Goal: Task Accomplishment & Management: Manage account settings

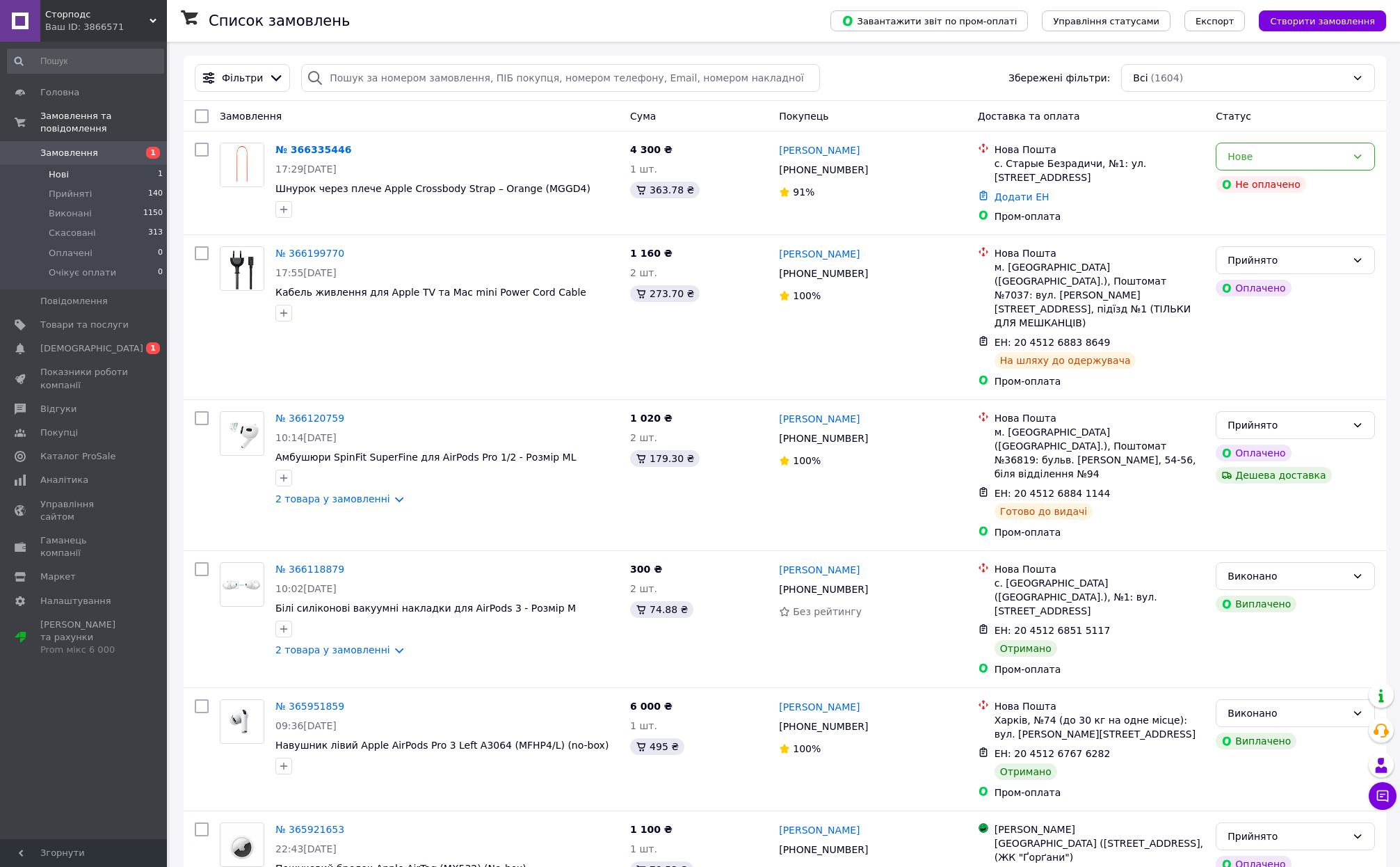
click at [75, 174] on li "Нові 1" at bounding box center [86, 175] width 171 height 20
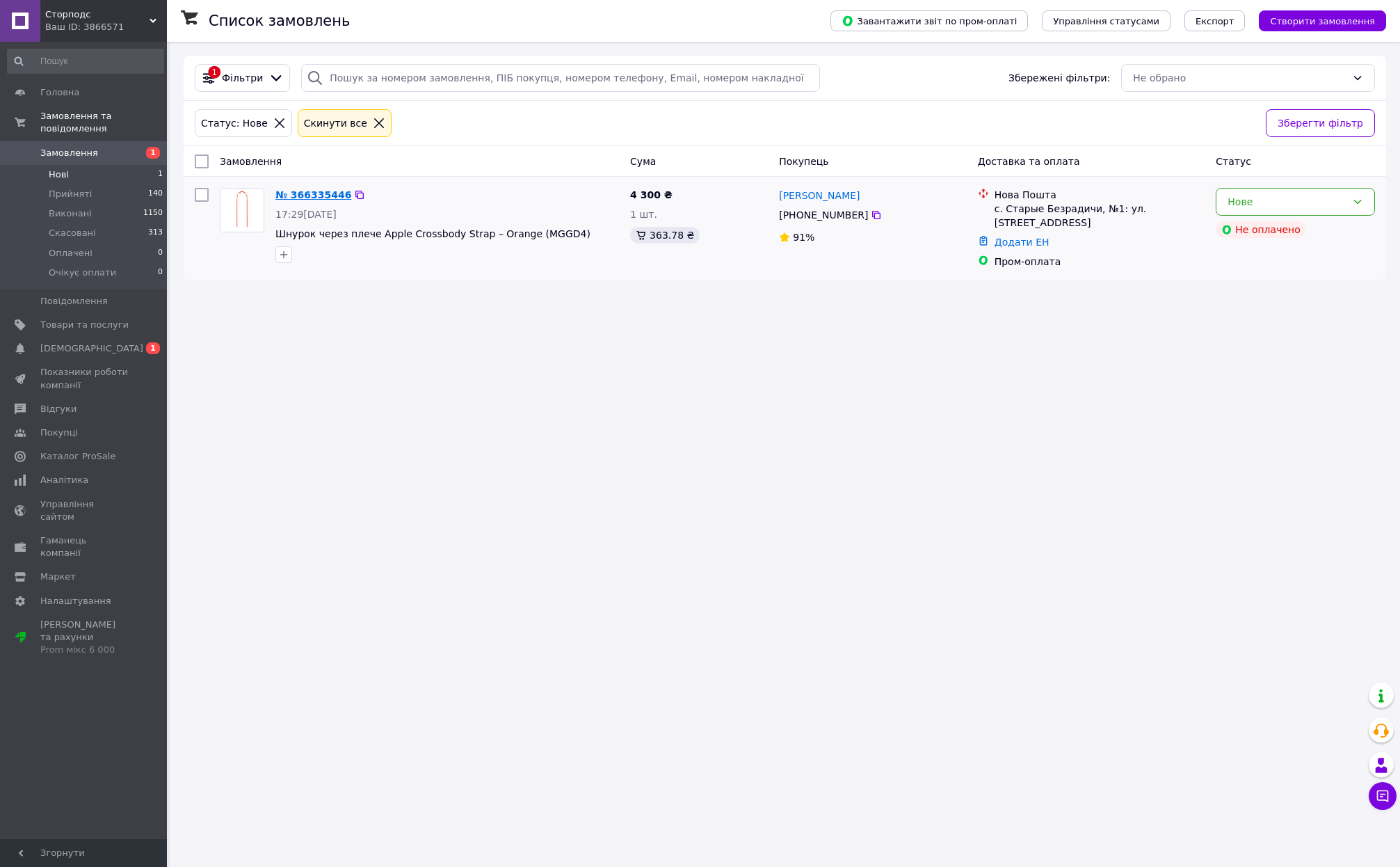
click at [328, 196] on link "№ 366335446" at bounding box center [314, 195] width 76 height 11
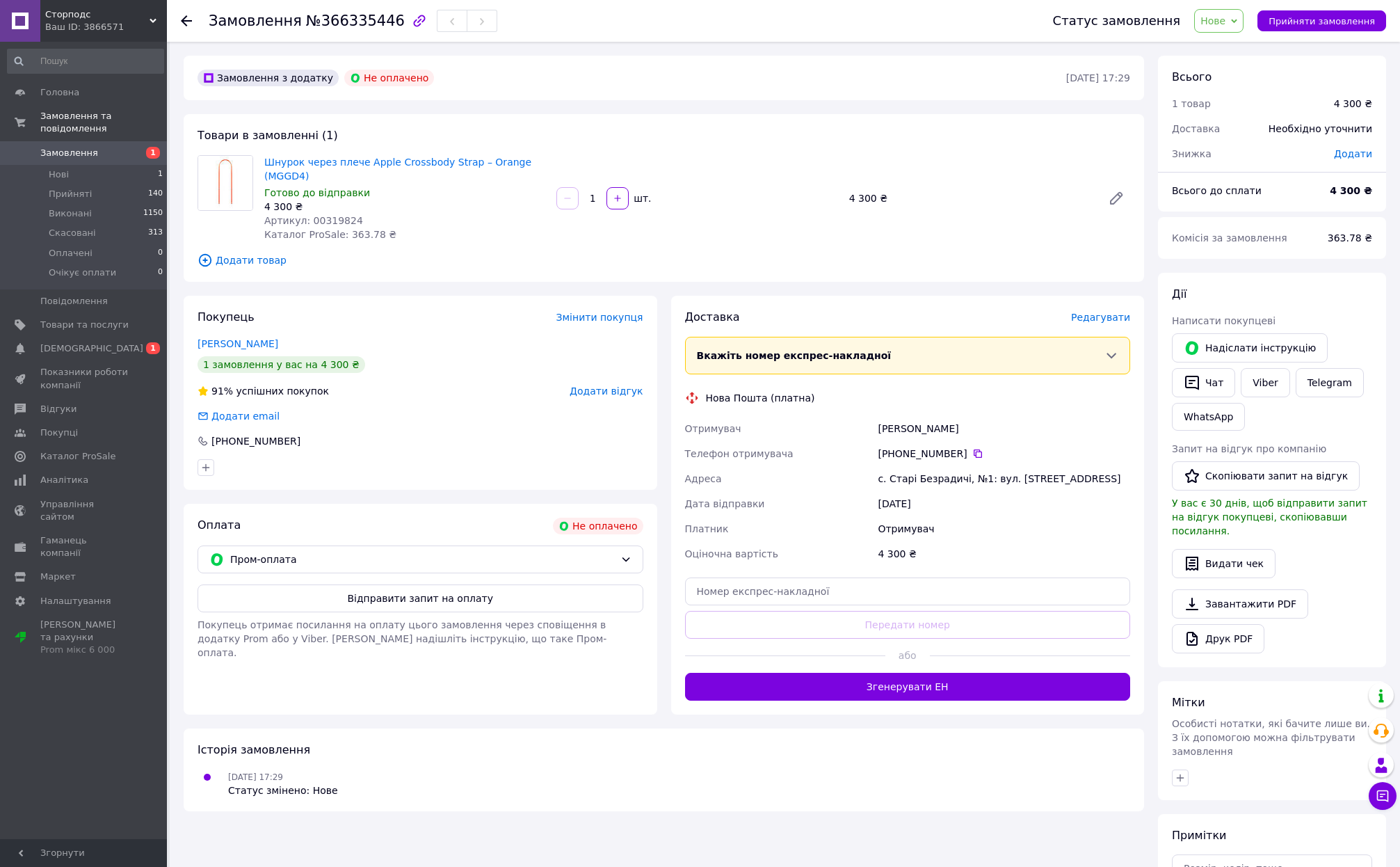
click at [331, 218] on span "Артикул: 00319824" at bounding box center [314, 220] width 99 height 11
copy span "00319824"
click at [92, 324] on span "Товари та послуги" at bounding box center [85, 324] width 88 height 13
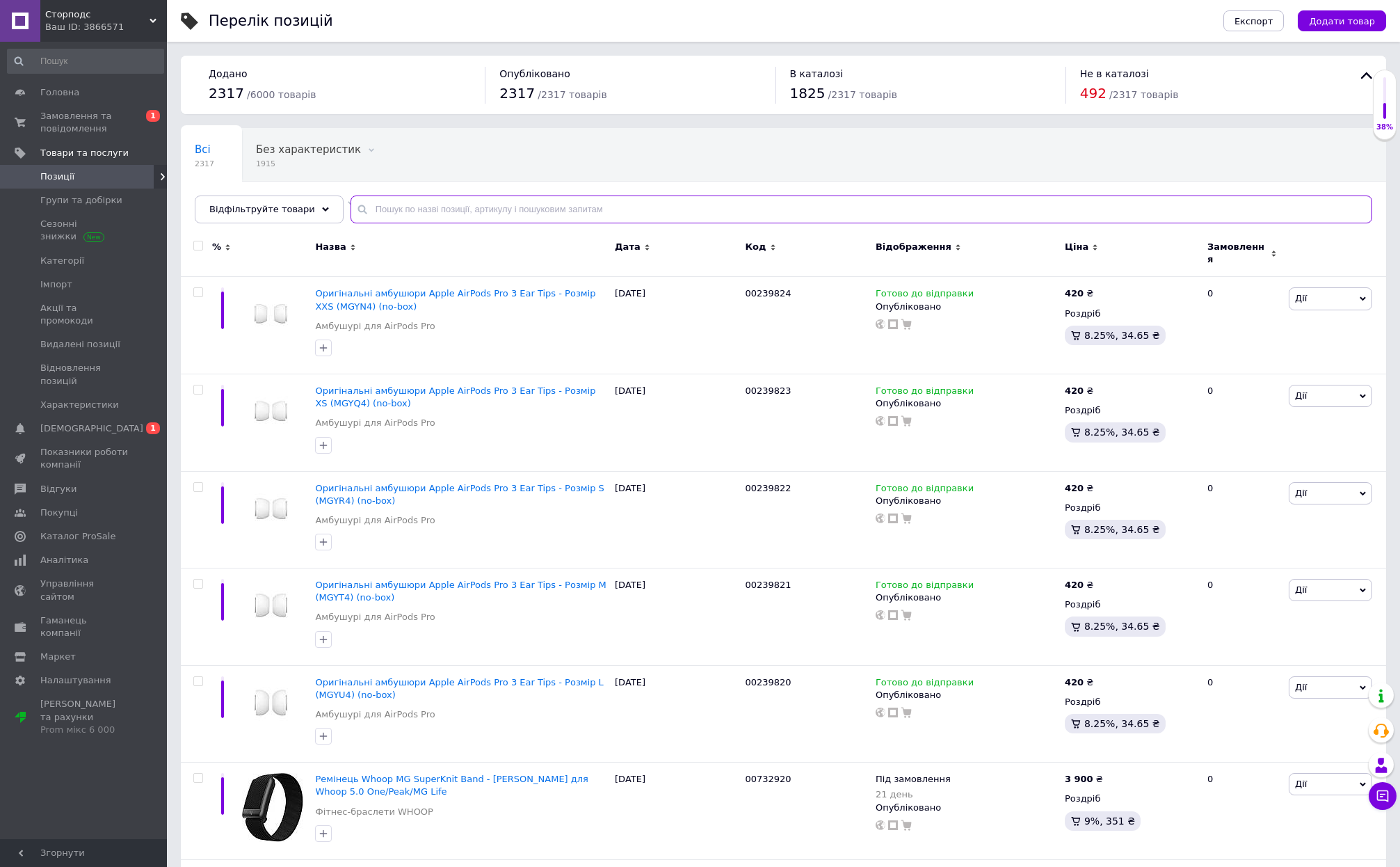
click at [515, 208] on input "text" at bounding box center [861, 209] width 1022 height 28
paste input "00319824"
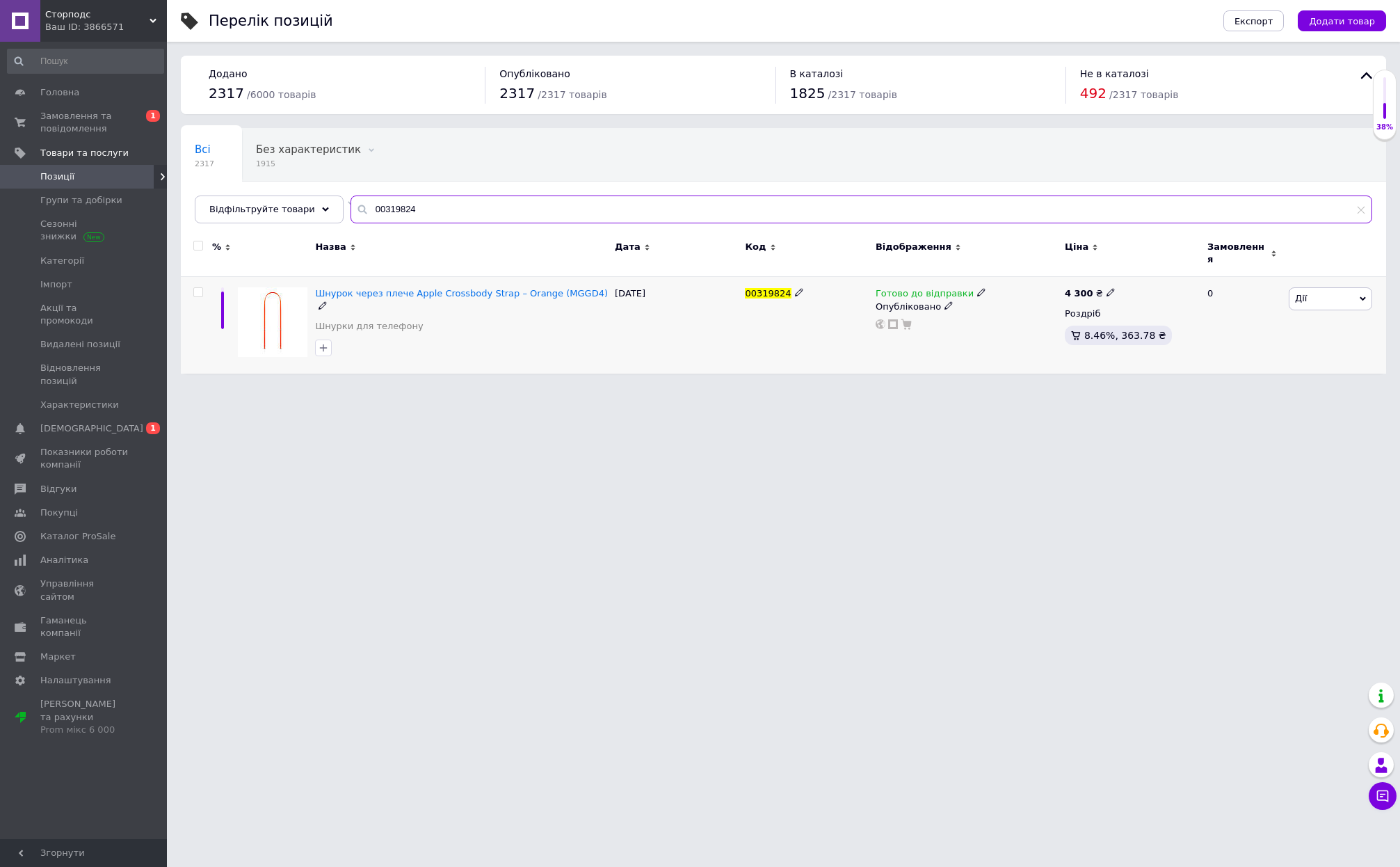
type input "00319824"
click at [977, 288] on use at bounding box center [980, 292] width 7 height 7
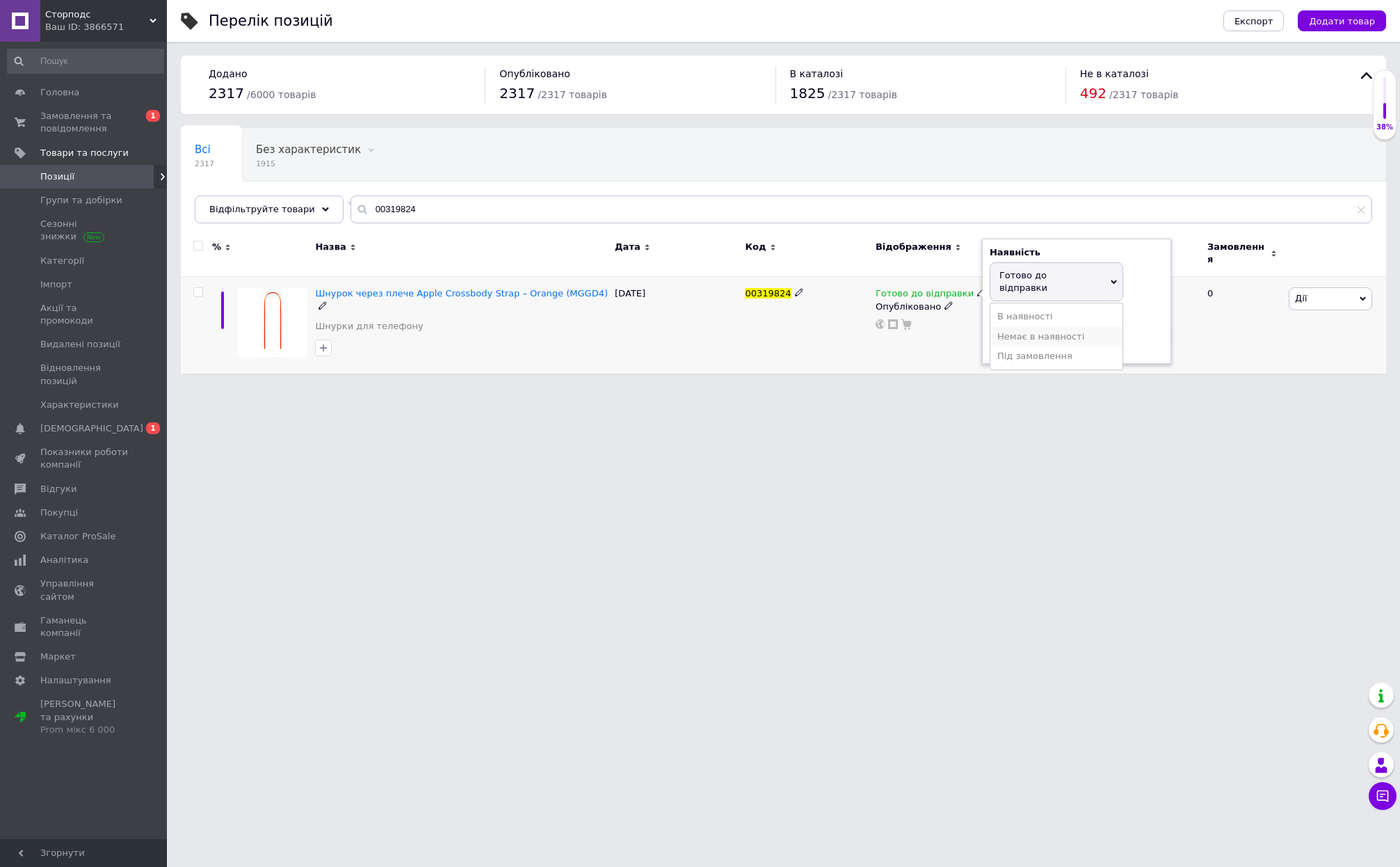
click at [1000, 327] on li "Немає в наявності" at bounding box center [1056, 337] width 132 height 20
click at [955, 381] on html "Сторподс Ваш ID: 3866571 Сайт Сторподс Кабінет покупця Перевірити стан системи …" at bounding box center [700, 190] width 1400 height 381
click at [507, 288] on span "Шнурок через плече Apple Crossbody Strap – Orange (MGGD4)" at bounding box center [461, 294] width 293 height 11
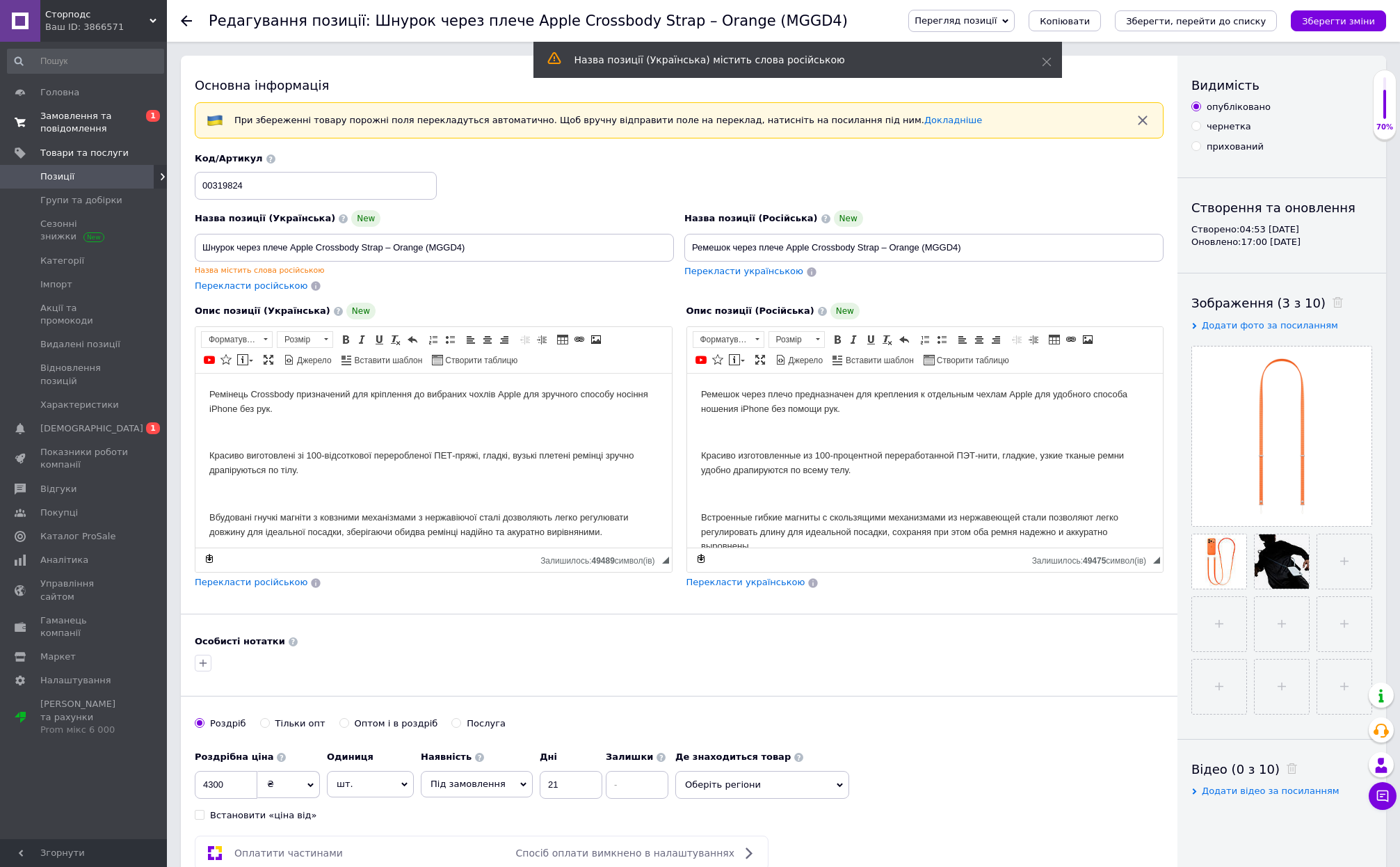
click at [79, 117] on span "Замовлення та повідомлення" at bounding box center [85, 123] width 88 height 25
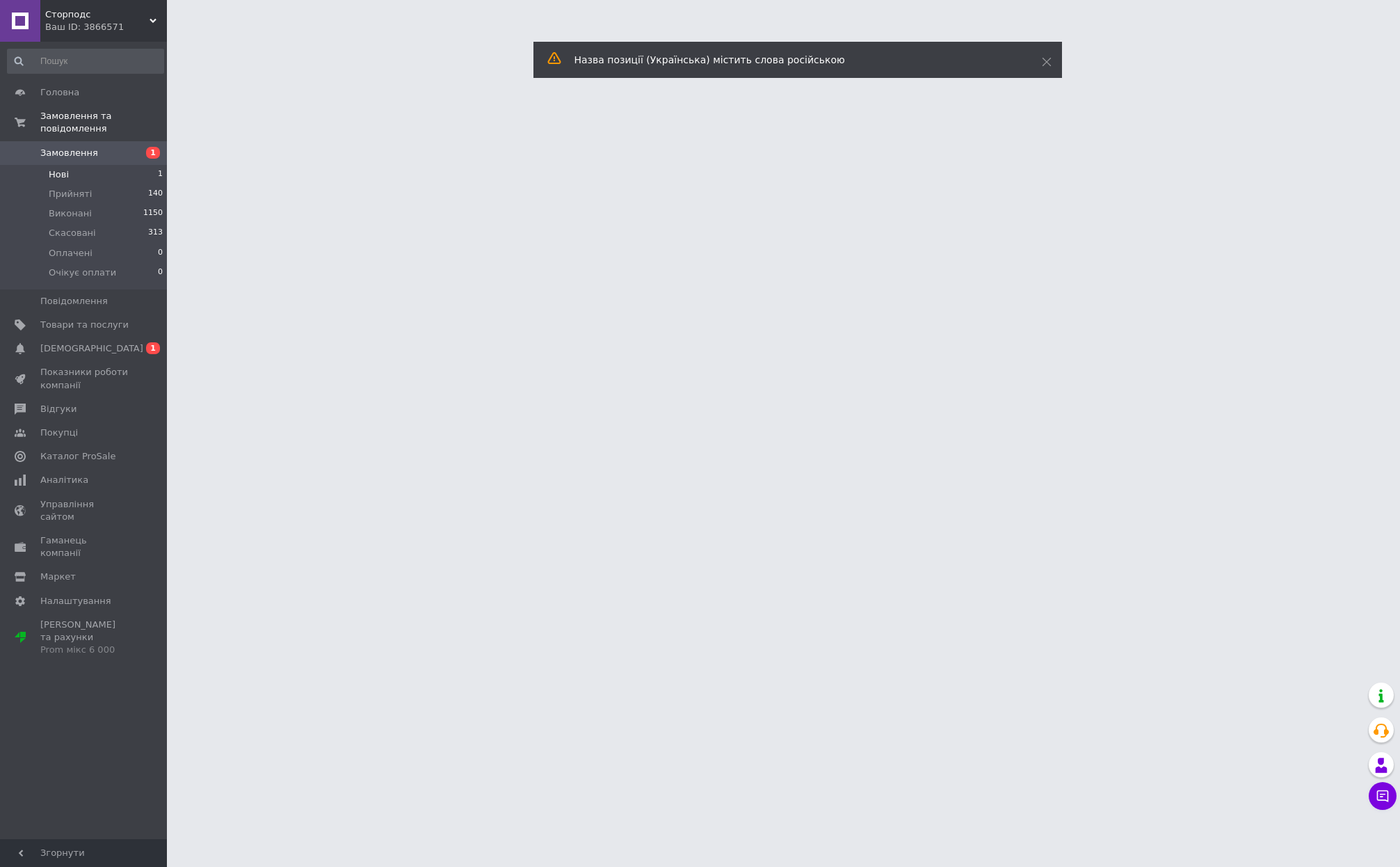
click at [72, 171] on li "Нові 1" at bounding box center [86, 175] width 171 height 20
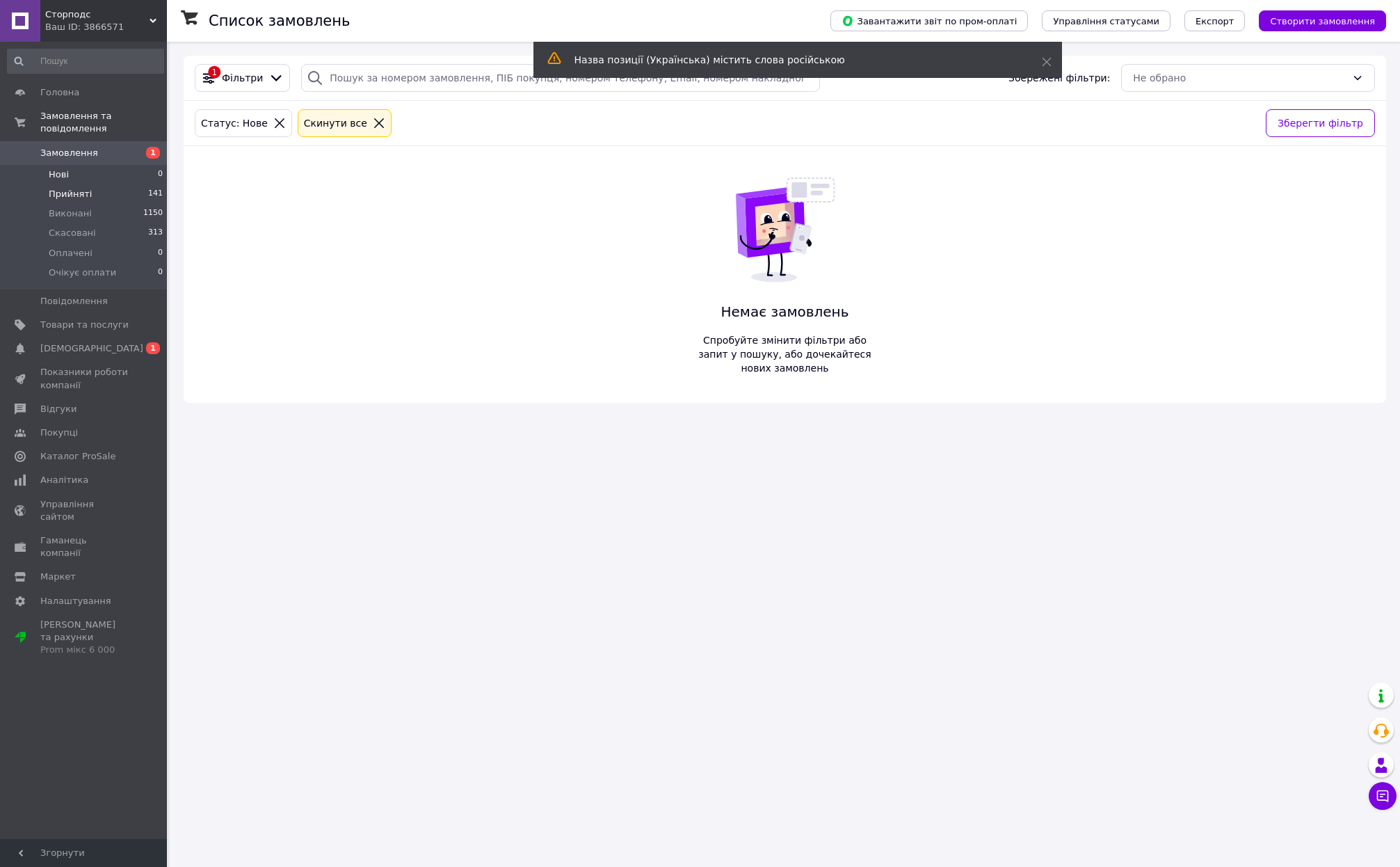
click at [71, 197] on span "Прийняті" at bounding box center [70, 194] width 43 height 13
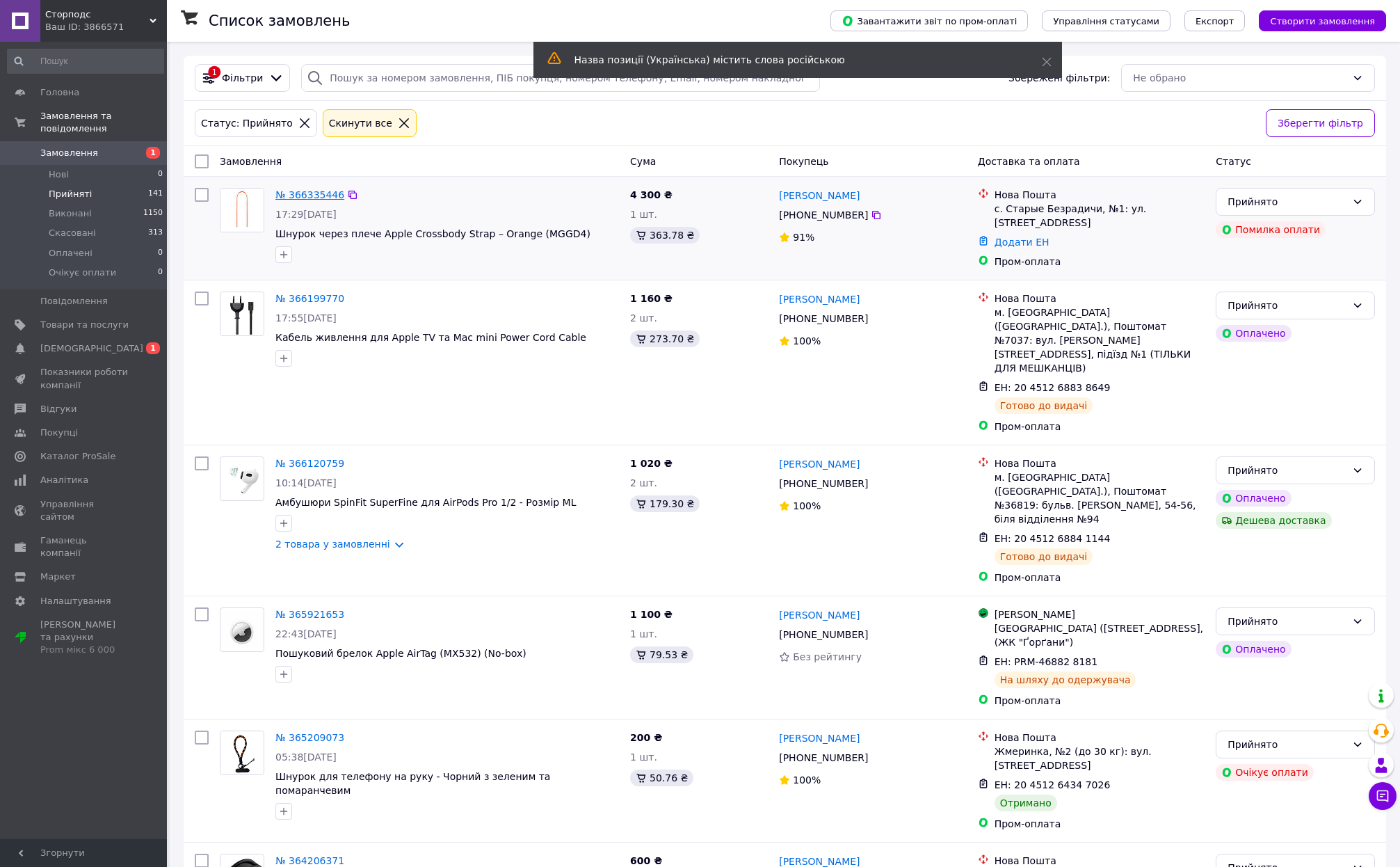
click at [313, 194] on link "№ 366335446" at bounding box center [310, 195] width 68 height 11
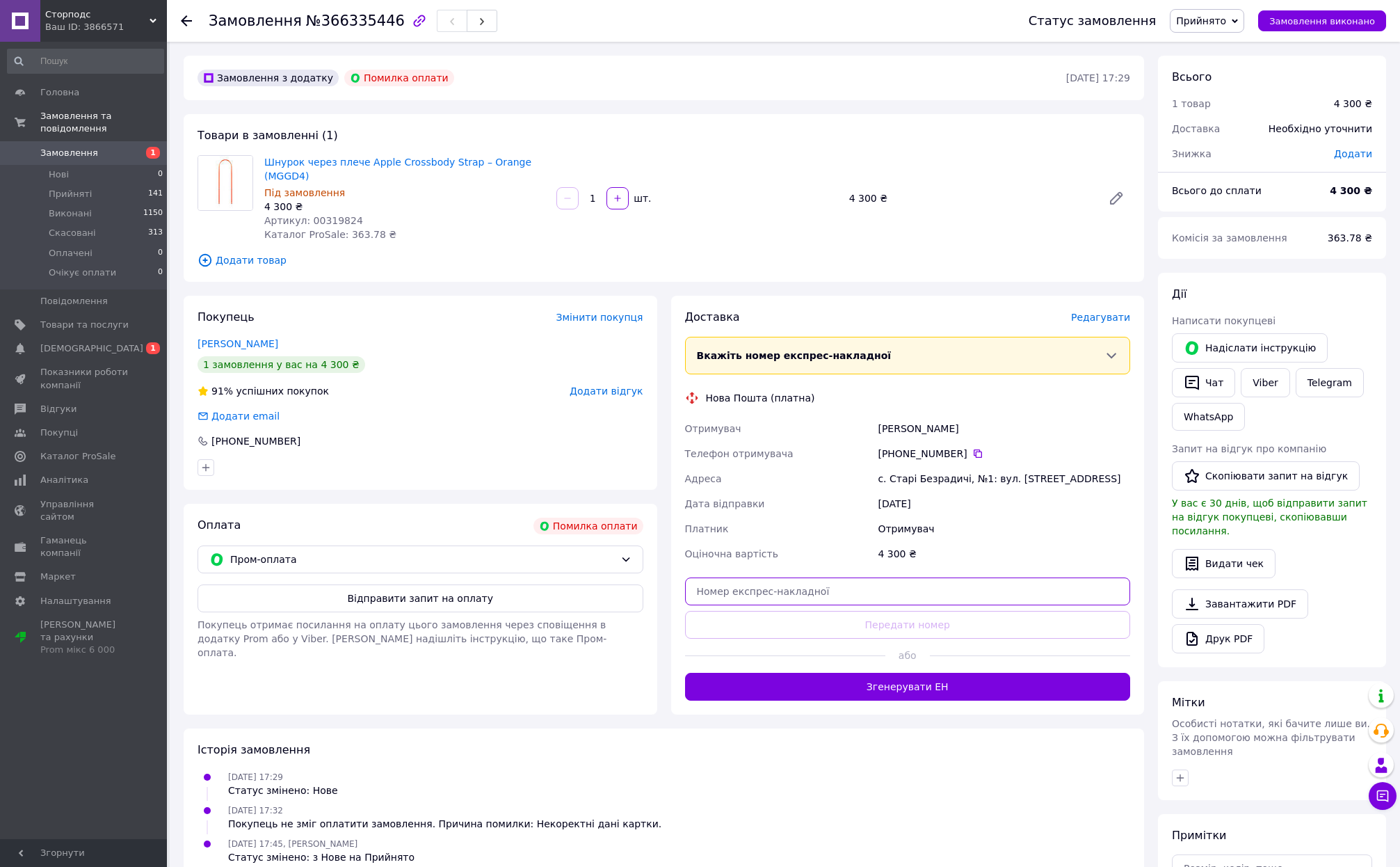
click at [725, 590] on input "text" at bounding box center [907, 591] width 446 height 28
paste input "20451269204284"
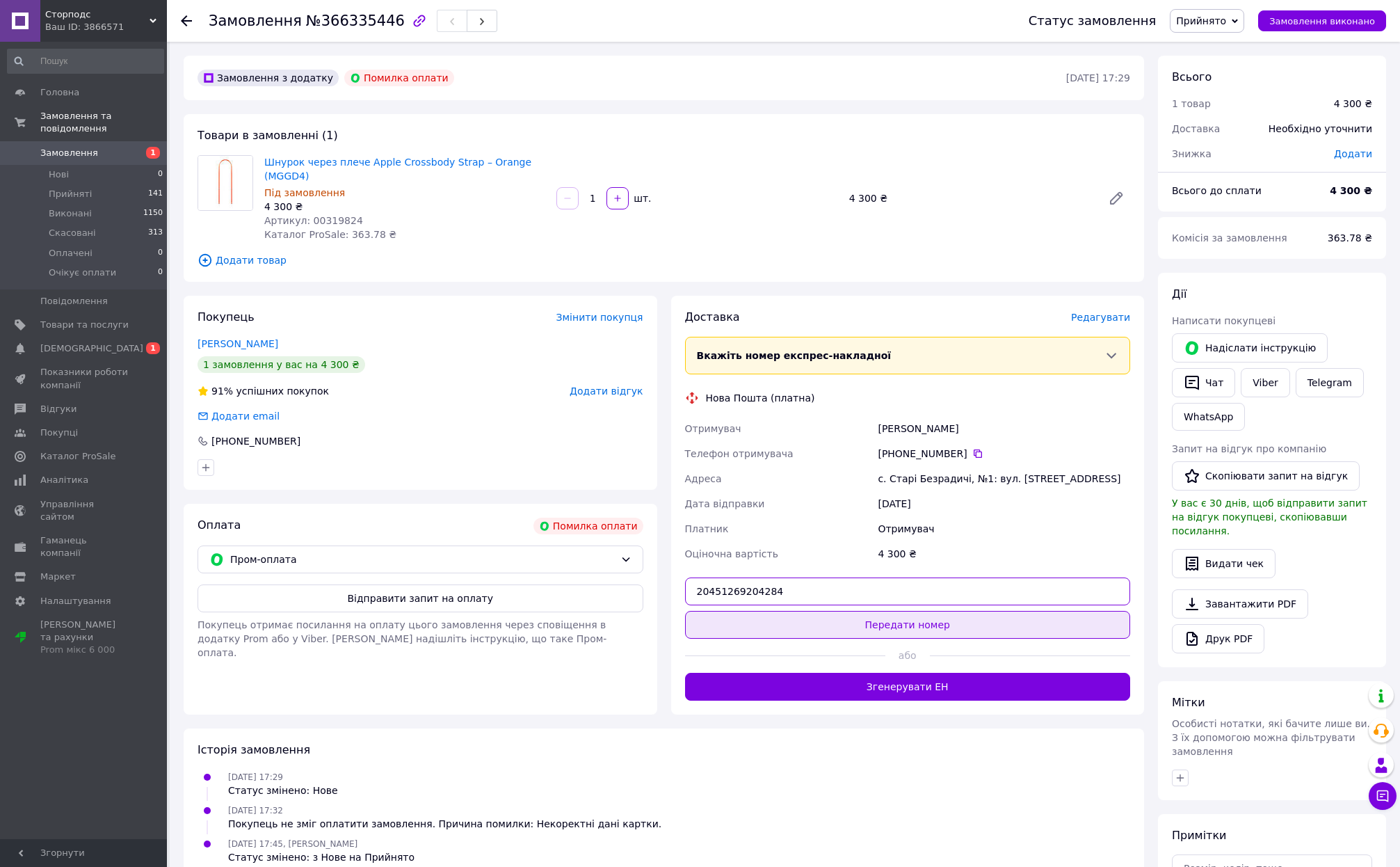
type input "20451269204284"
click at [763, 619] on button "Передати номер" at bounding box center [907, 625] width 446 height 28
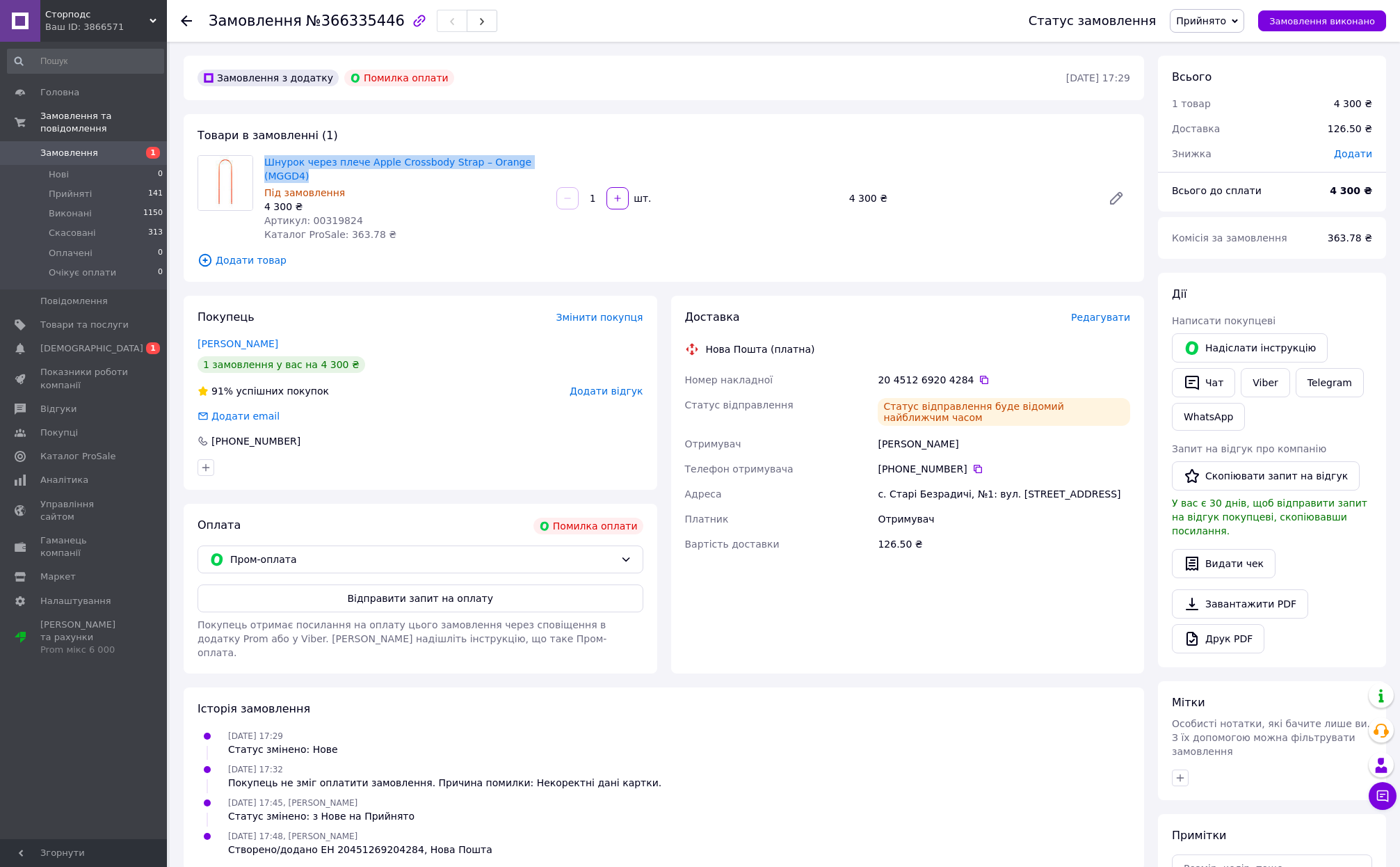
drag, startPoint x: 261, startPoint y: 160, endPoint x: 309, endPoint y: 179, distance: 51.6
click at [309, 179] on div "Шнурок через плече Apple Crossbody Strap – Orange (MGGD4) Під замовлення 4 300 …" at bounding box center [405, 198] width 292 height 92
copy link "Шнурок через плече Apple Crossbody Strap – Orange (MGGD4)"
click at [332, 214] on span "Артикул: 00319824" at bounding box center [314, 220] width 99 height 11
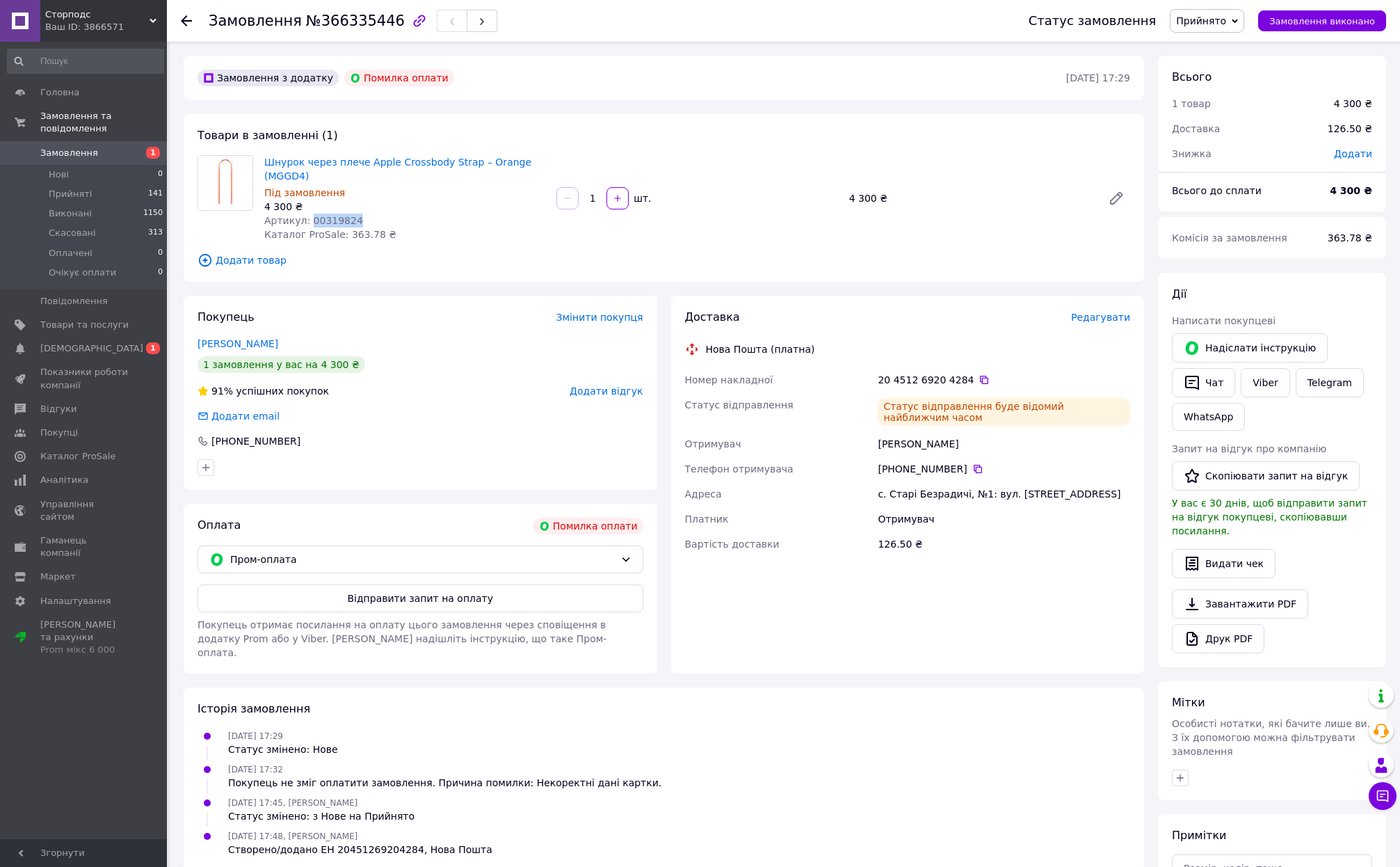
copy span "00319824"
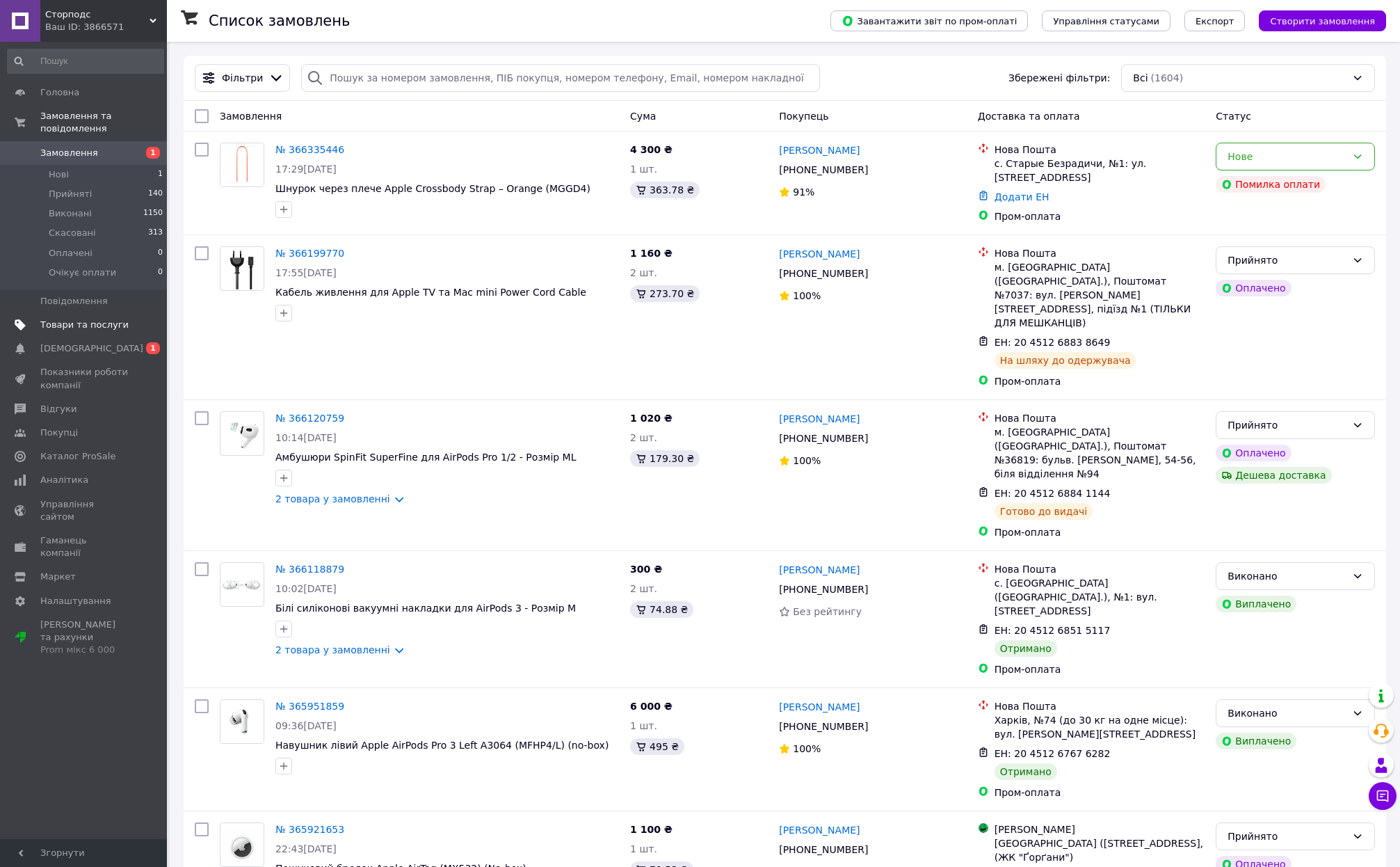
click at [76, 324] on span "Товари та послуги" at bounding box center [85, 324] width 88 height 13
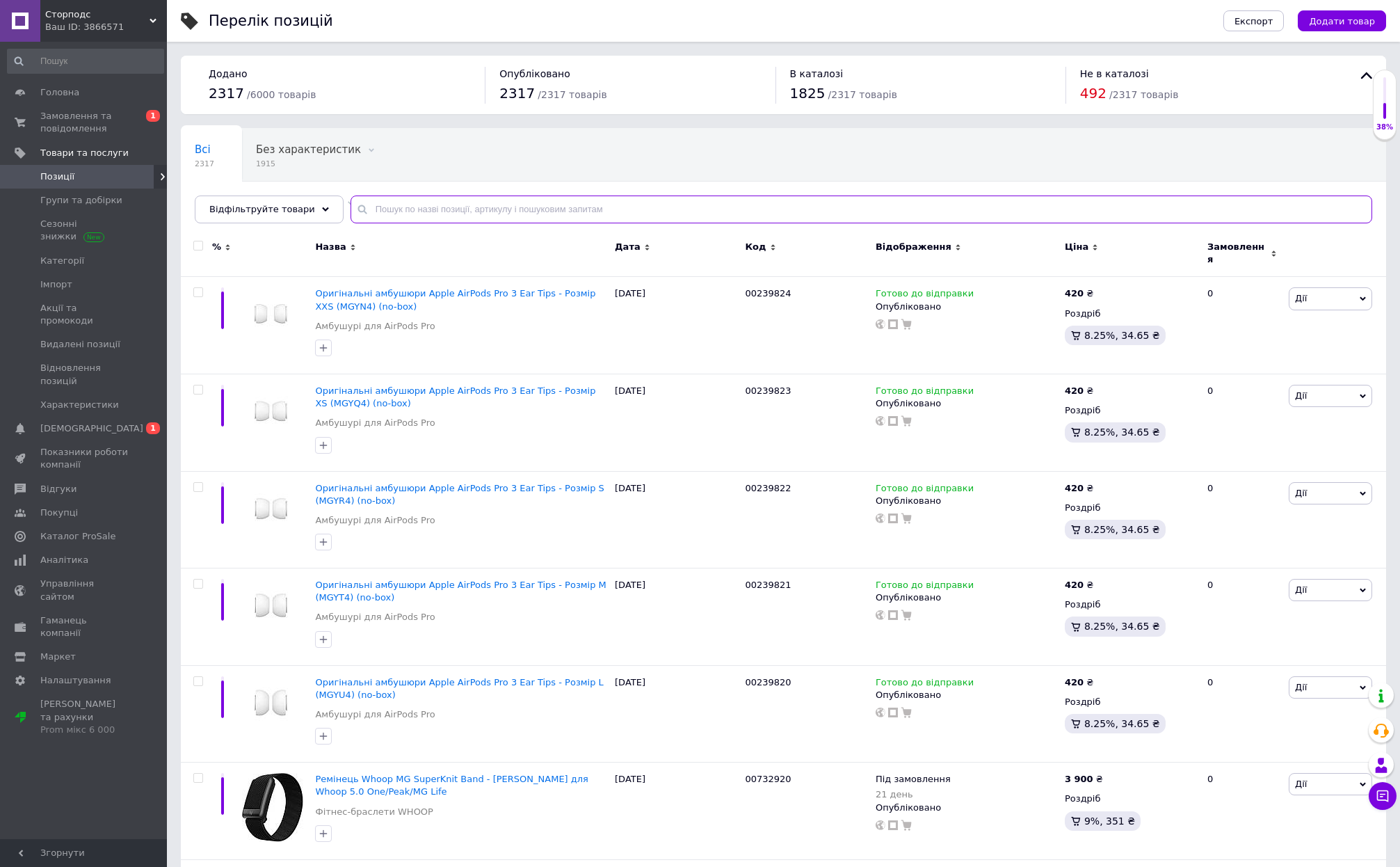
click at [438, 203] on input "text" at bounding box center [861, 209] width 1022 height 28
paste input "00319824"
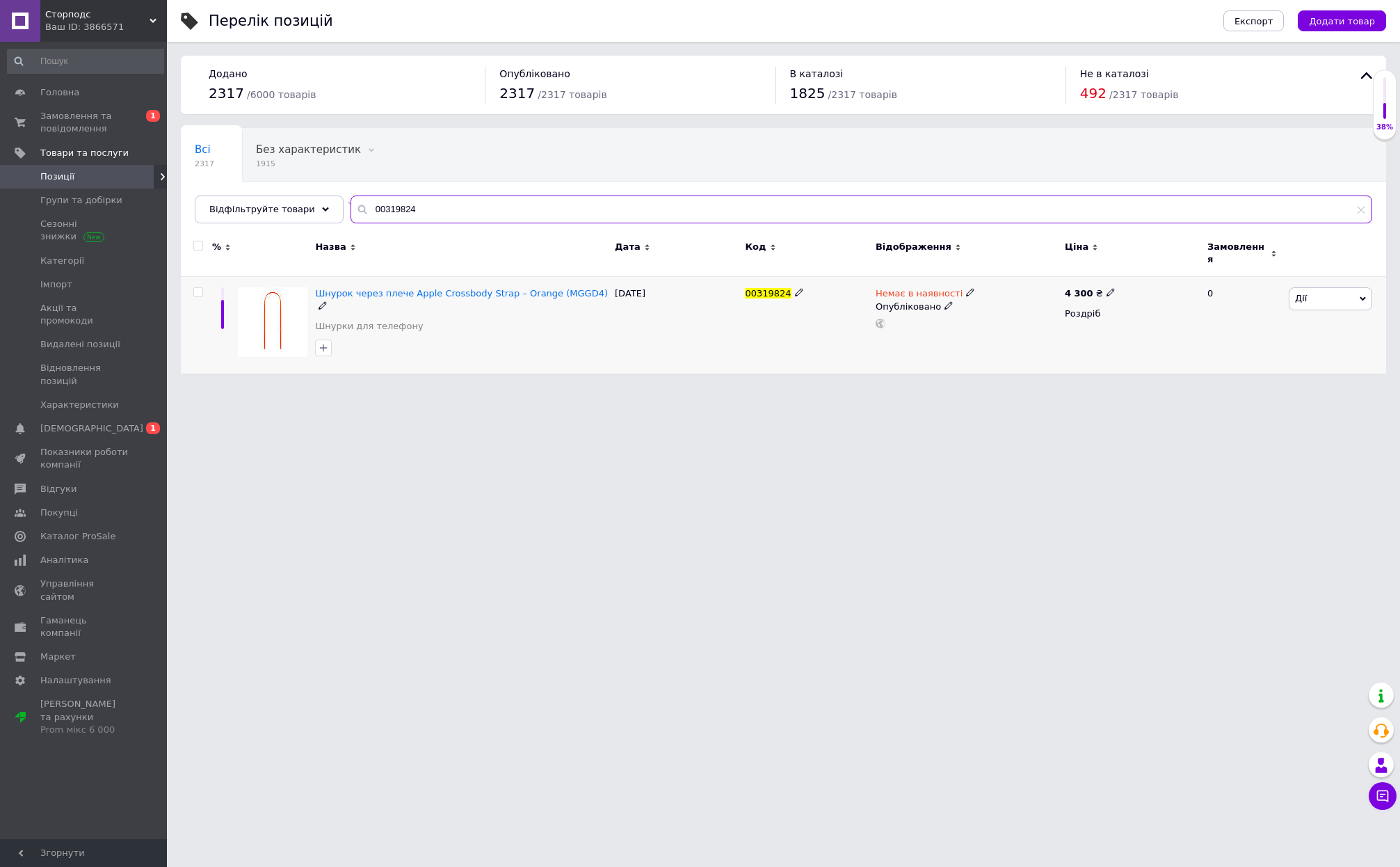
type input "00319824"
click at [967, 288] on icon at bounding box center [969, 292] width 8 height 8
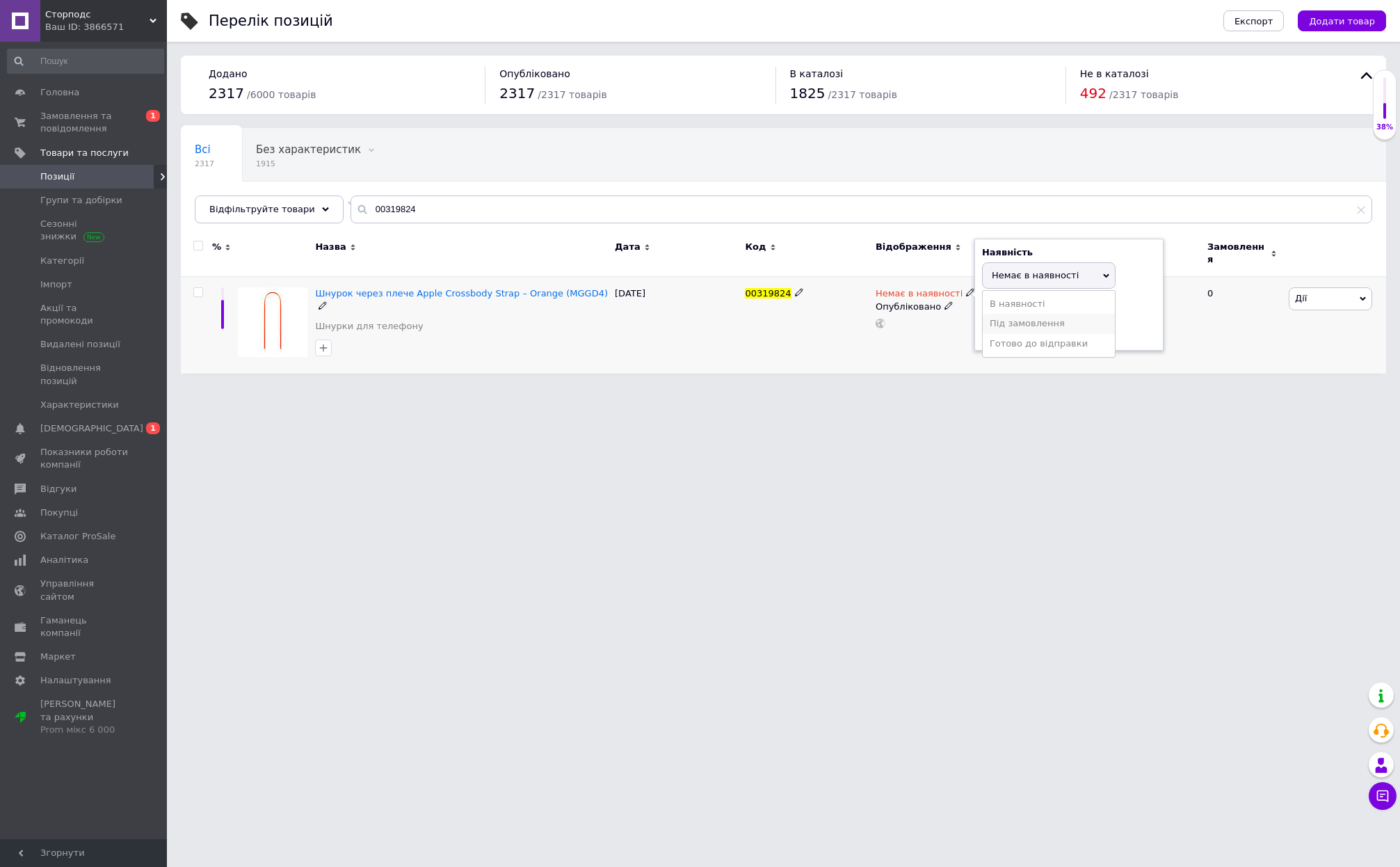
click at [1005, 314] on li "Під замовлення" at bounding box center [1048, 324] width 132 height 20
click at [933, 381] on html "Сторподс Ваш ID: 3866571 Сайт Сторподс Кабінет покупця Перевірити стан системи …" at bounding box center [700, 190] width 1400 height 381
click at [52, 126] on span "Замовлення та повідомлення" at bounding box center [85, 123] width 88 height 25
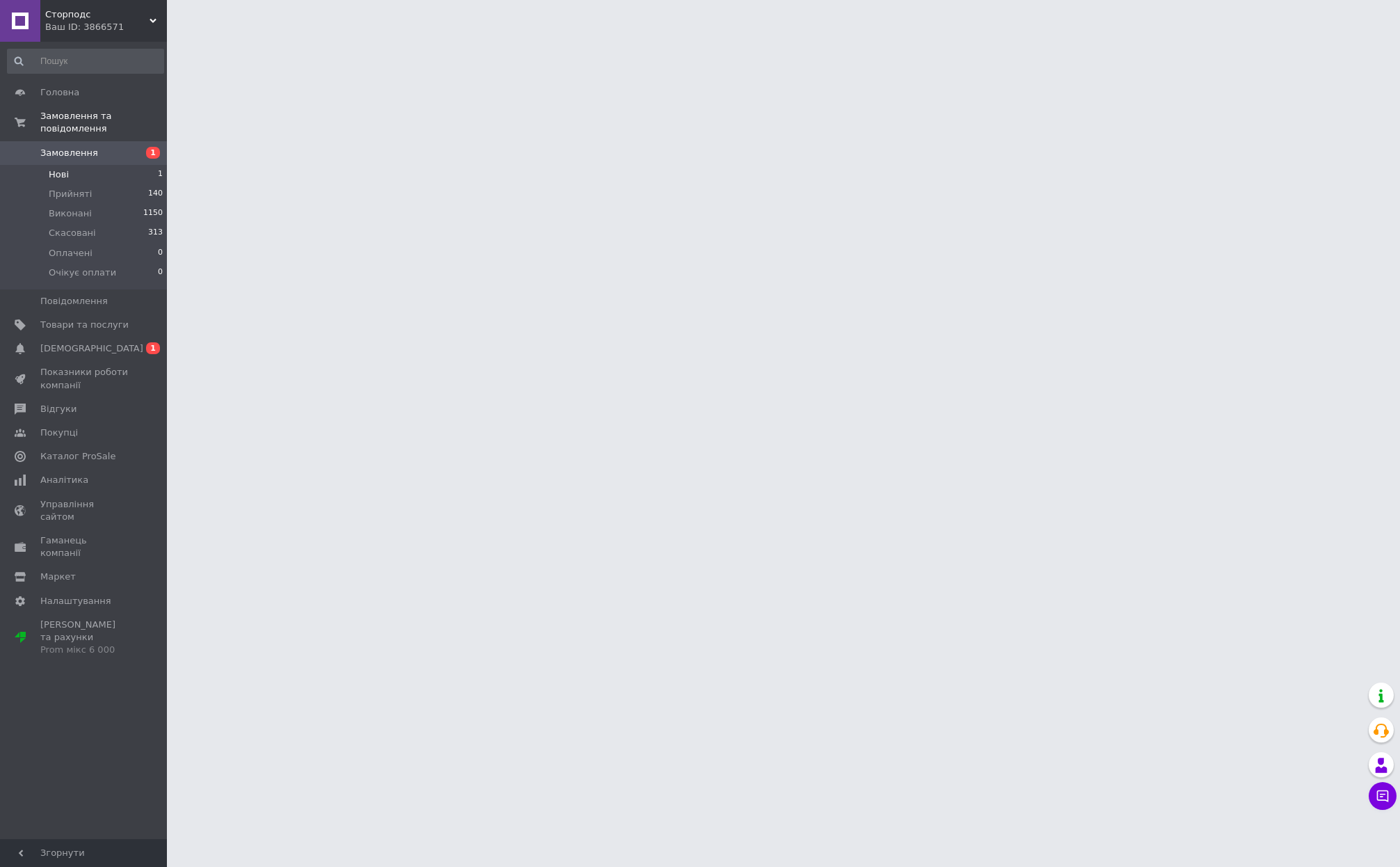
click at [62, 172] on span "Нові" at bounding box center [59, 175] width 20 height 13
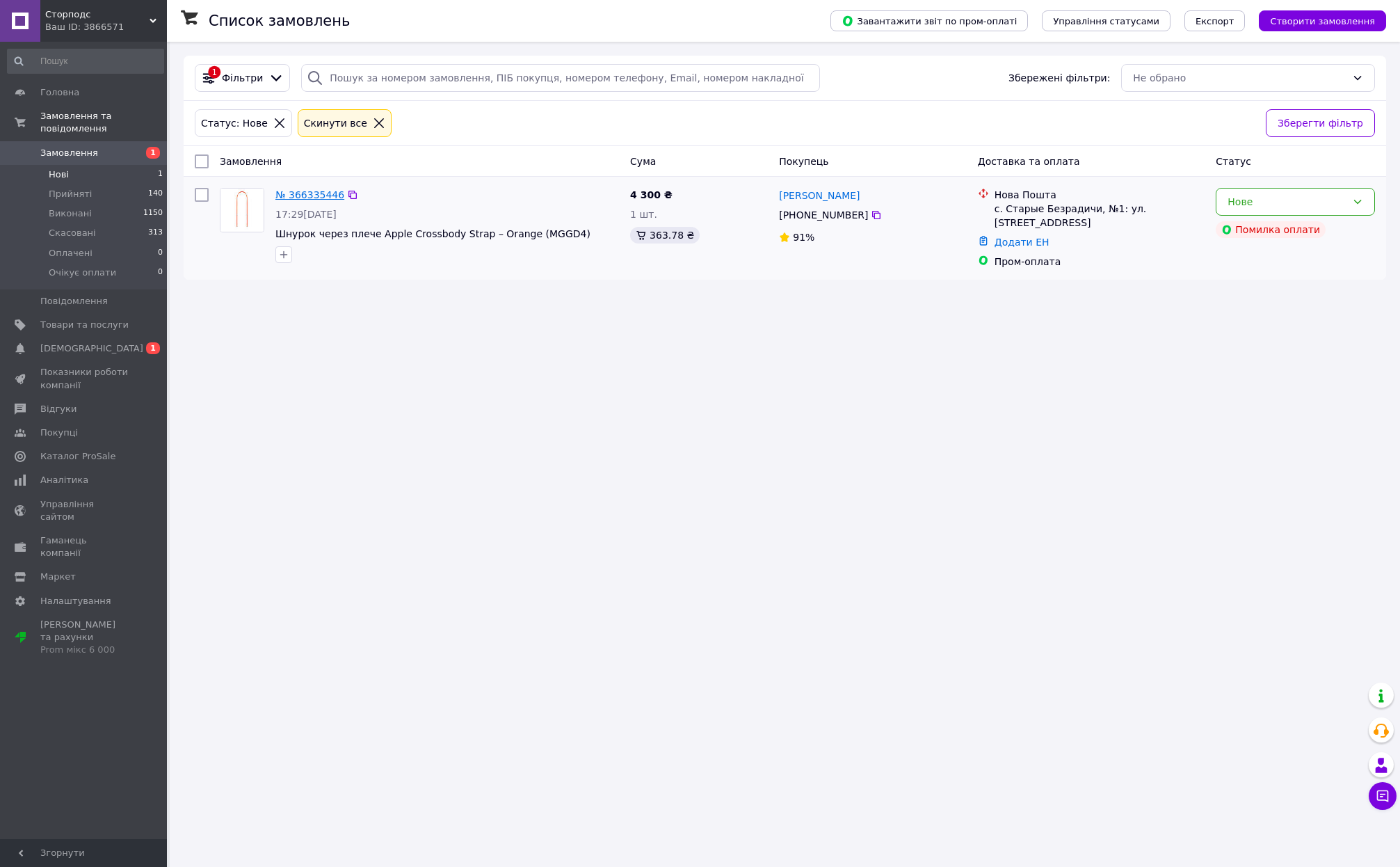
click at [313, 196] on link "№ 366335446" at bounding box center [310, 195] width 68 height 11
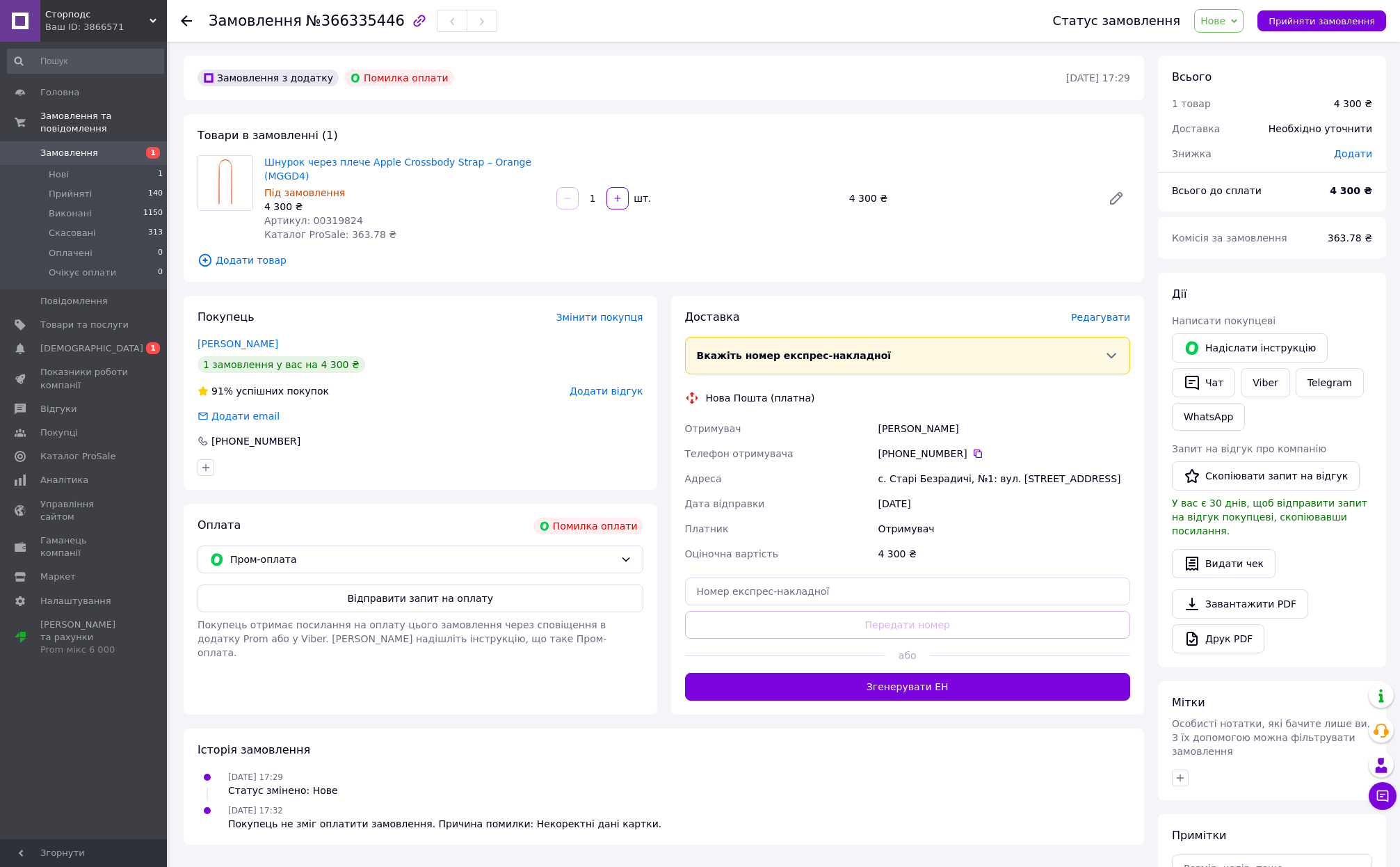
scroll to position [15, 0]
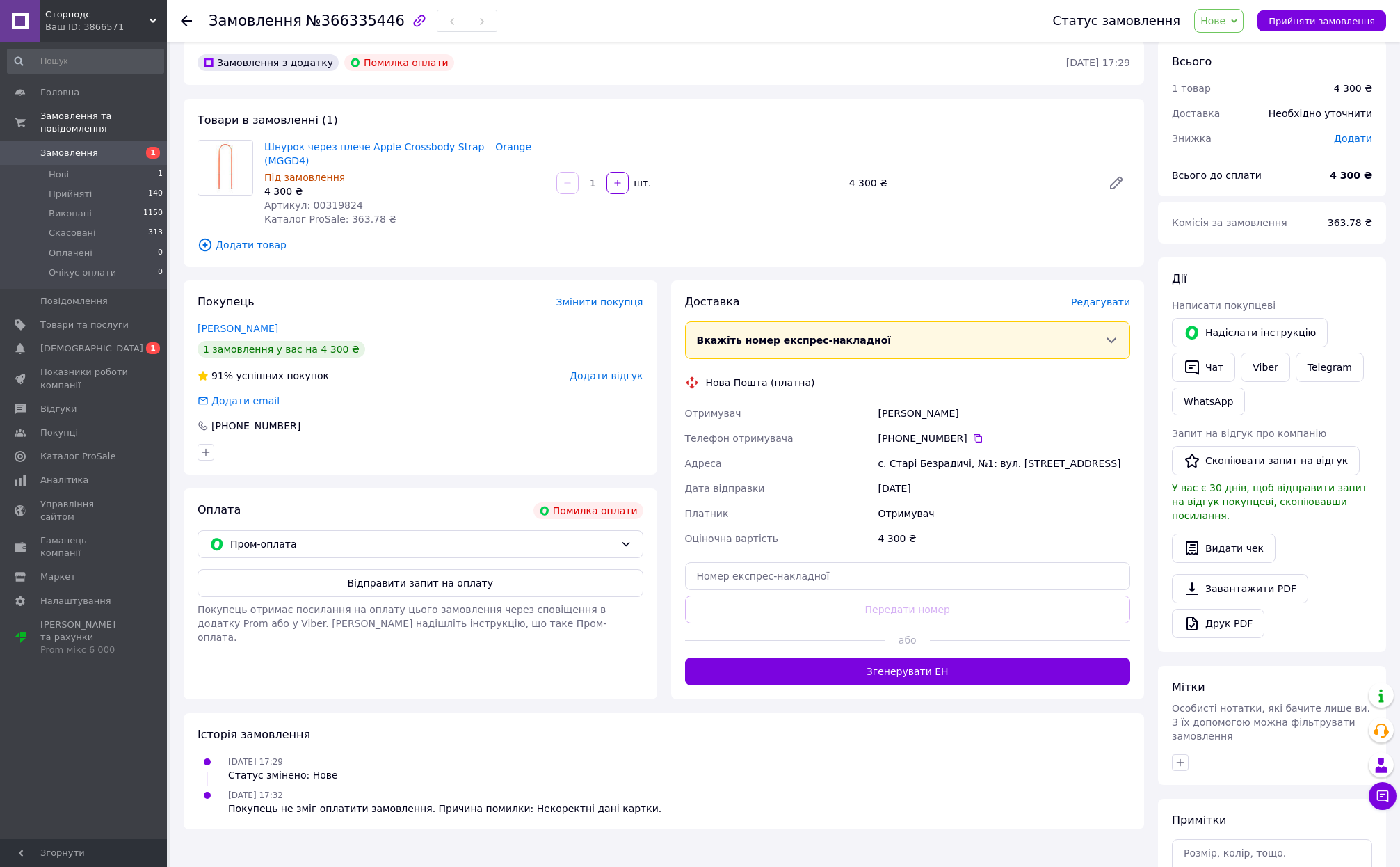
click at [269, 329] on link "[PERSON_NAME]" at bounding box center [238, 328] width 81 height 11
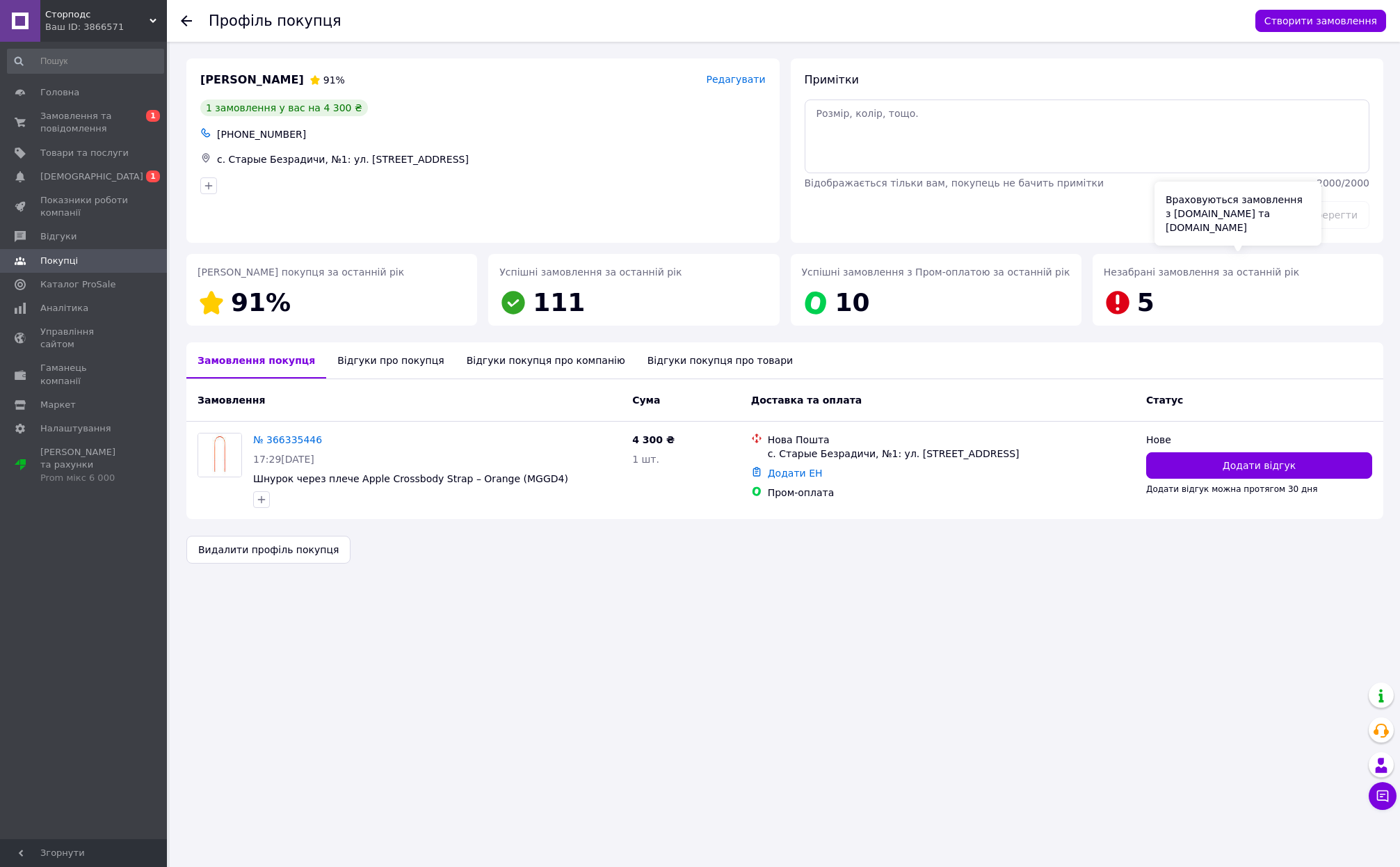
click at [1134, 303] on div "5" at bounding box center [1145, 303] width 23 height 41
click at [1121, 303] on icon at bounding box center [1116, 302] width 23 height 23
click at [63, 110] on span "Замовлення та повідомлення" at bounding box center [85, 123] width 88 height 25
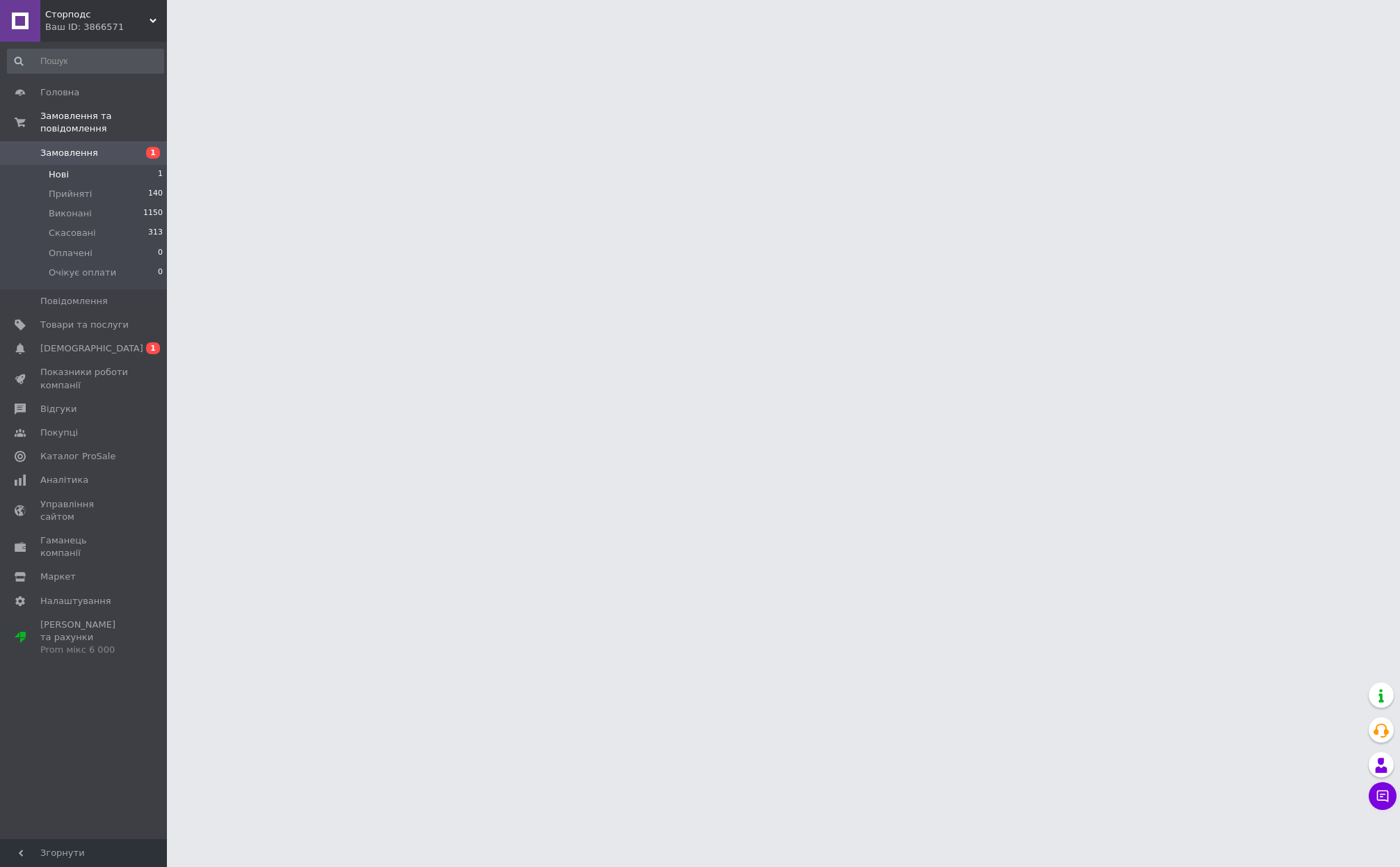
click at [79, 172] on li "Нові 1" at bounding box center [86, 175] width 171 height 20
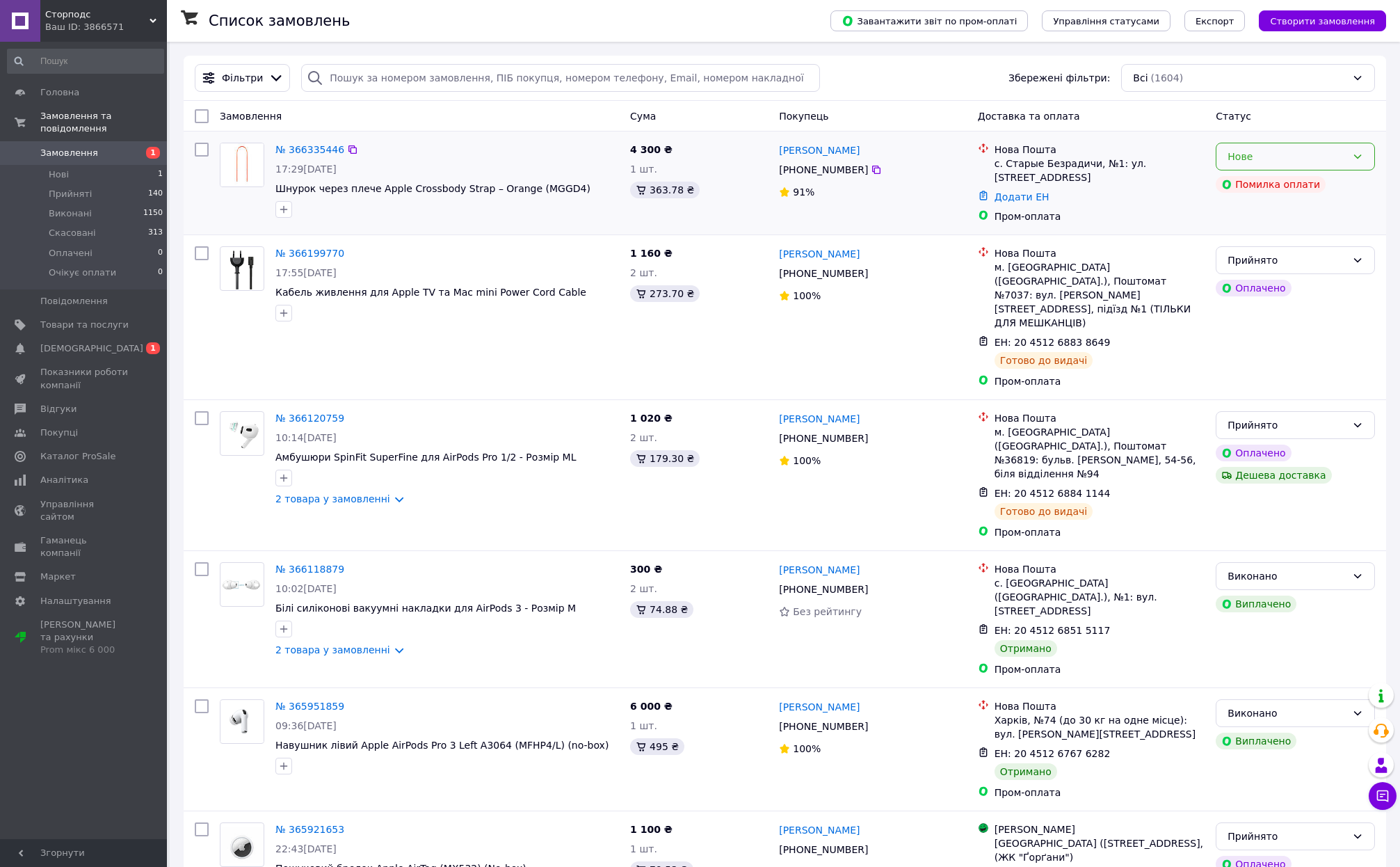
click at [1267, 152] on div "Нове" at bounding box center [1286, 156] width 119 height 15
click at [1252, 184] on li "Прийнято" at bounding box center [1295, 187] width 158 height 25
click at [306, 144] on link "№ 366335446" at bounding box center [310, 150] width 68 height 11
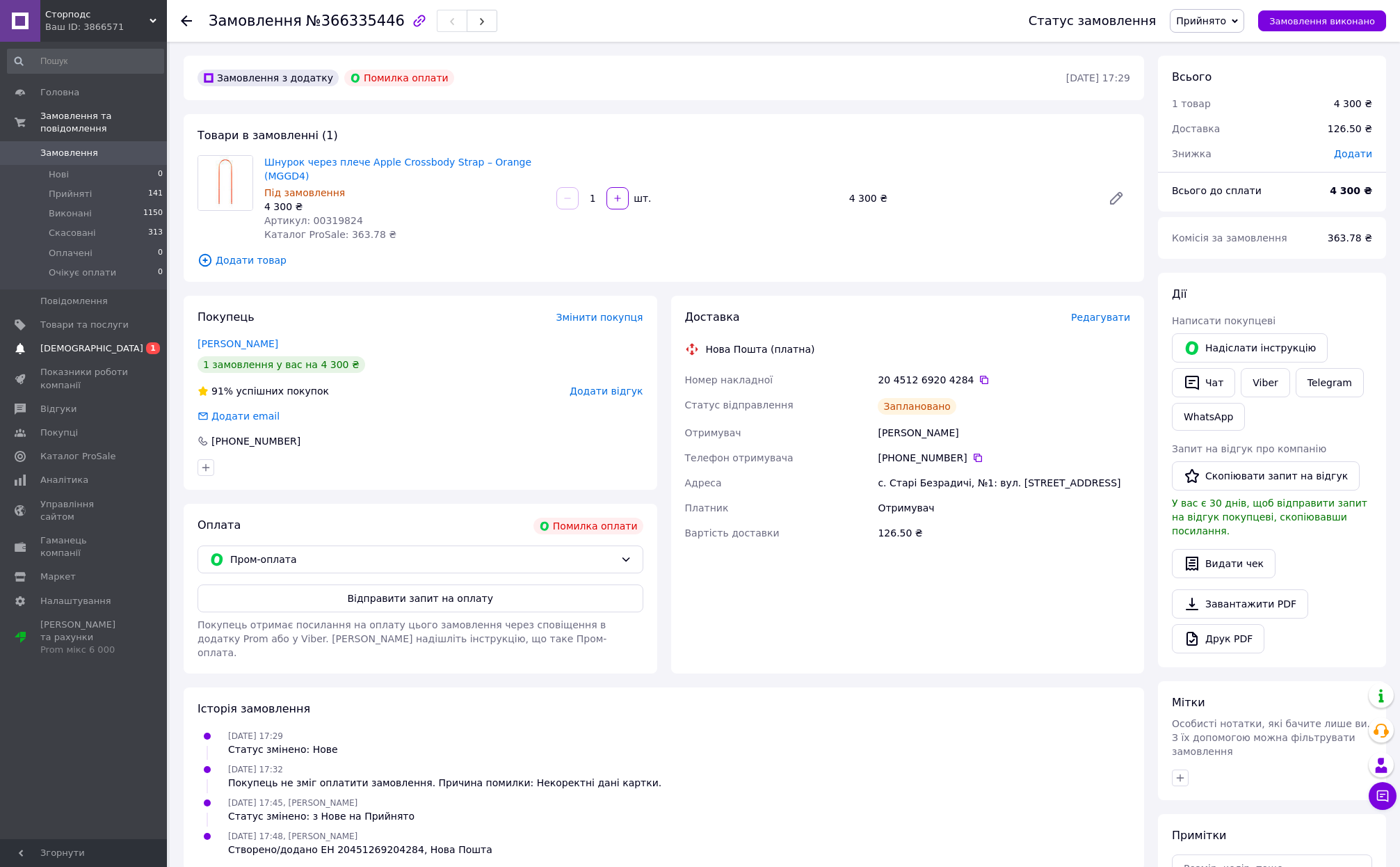
click at [90, 349] on span "[DEMOGRAPHIC_DATA]" at bounding box center [92, 349] width 103 height 13
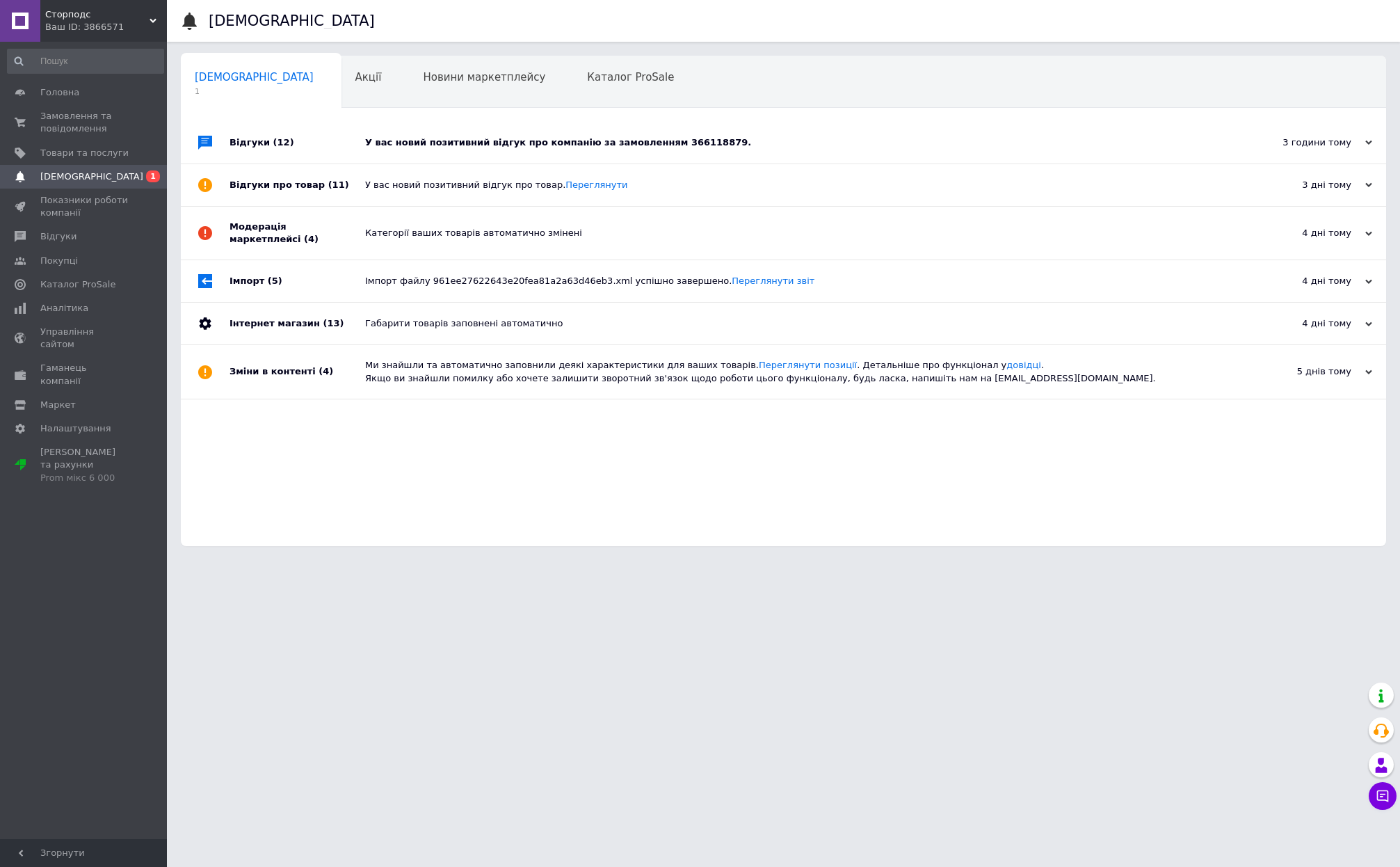
click at [456, 145] on div "У вас новий позитивний відгук про компанію за замовленням 366118879." at bounding box center [798, 142] width 868 height 13
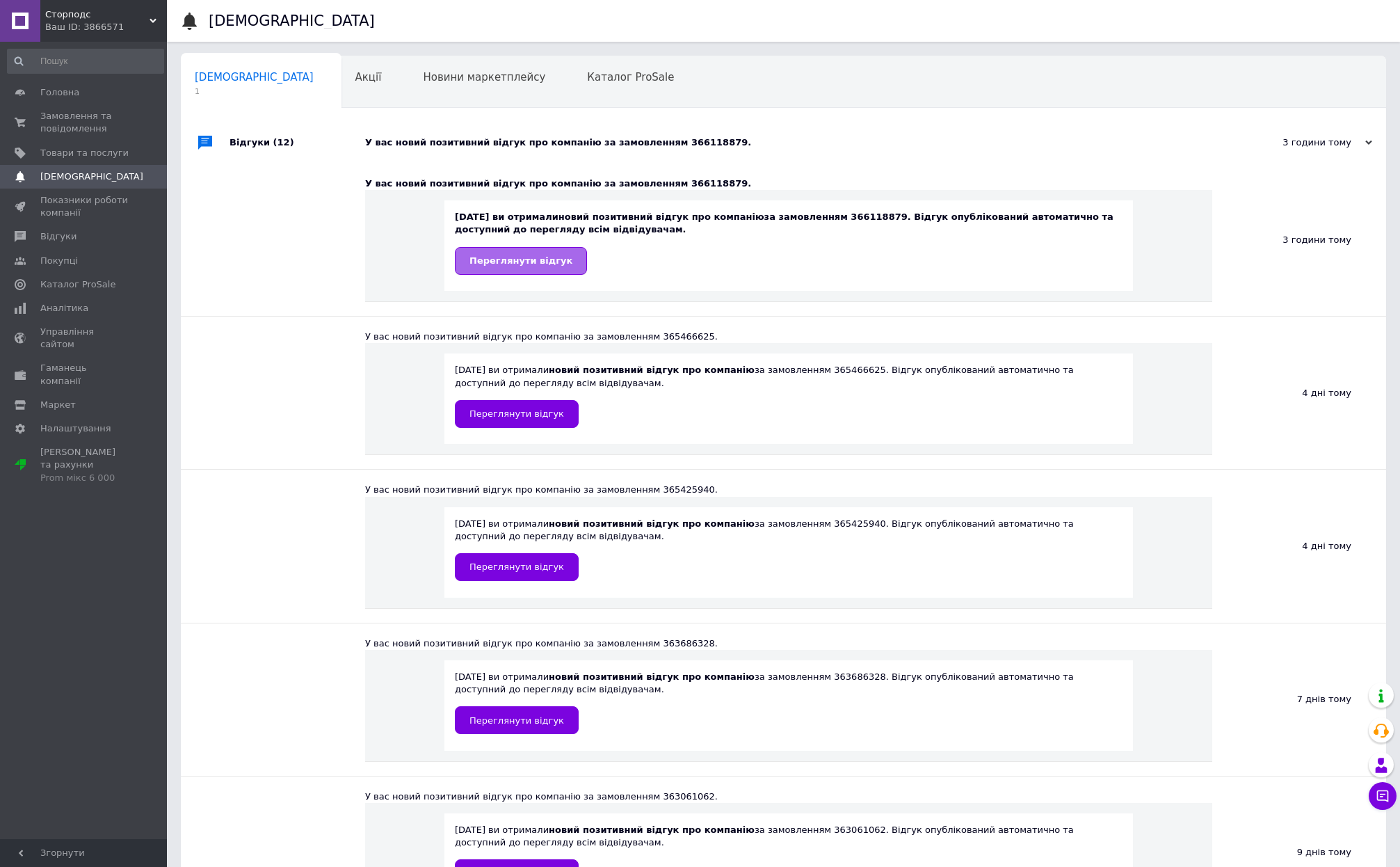
click at [484, 252] on link "Переглянути відгук" at bounding box center [521, 260] width 132 height 28
